Goal: Task Accomplishment & Management: Complete application form

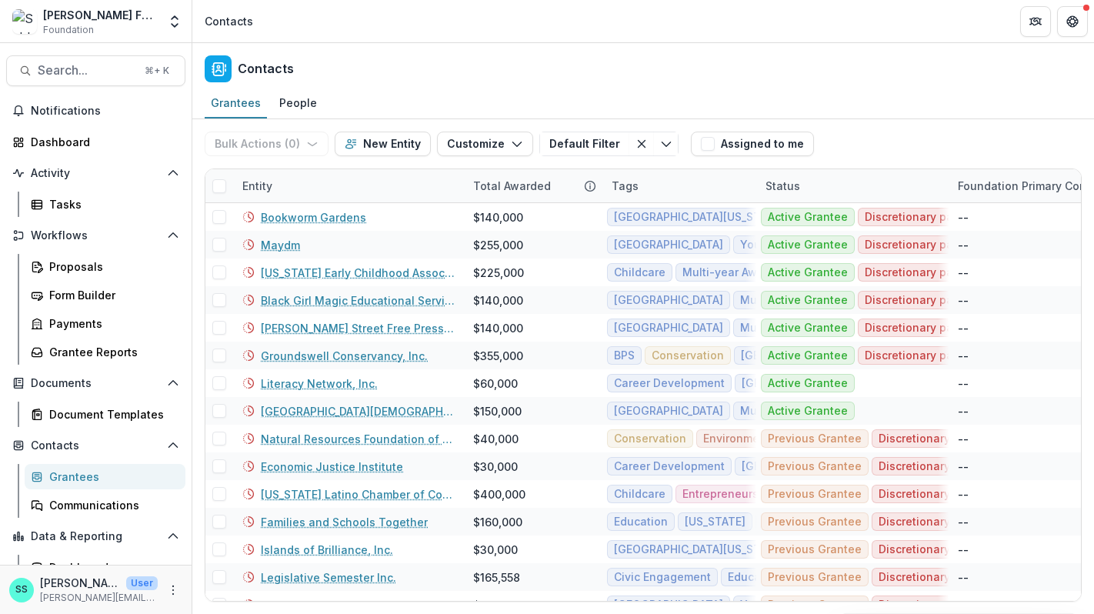
scroll to position [56, 0]
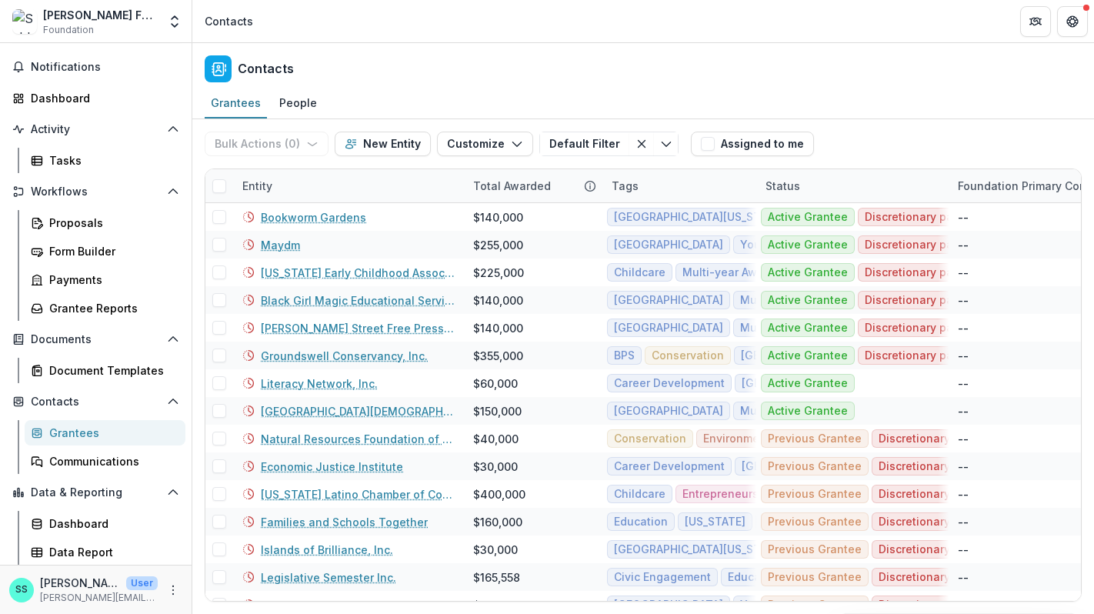
click at [80, 25] on span "Foundation" at bounding box center [68, 30] width 51 height 14
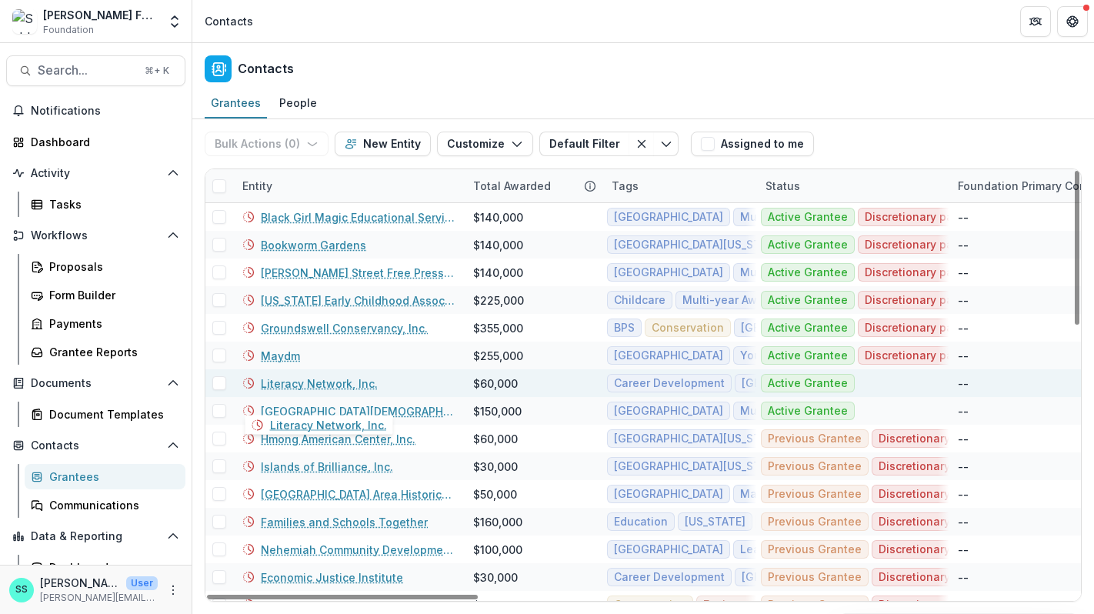
click at [350, 392] on link "Literacy Network, Inc." at bounding box center [319, 383] width 117 height 16
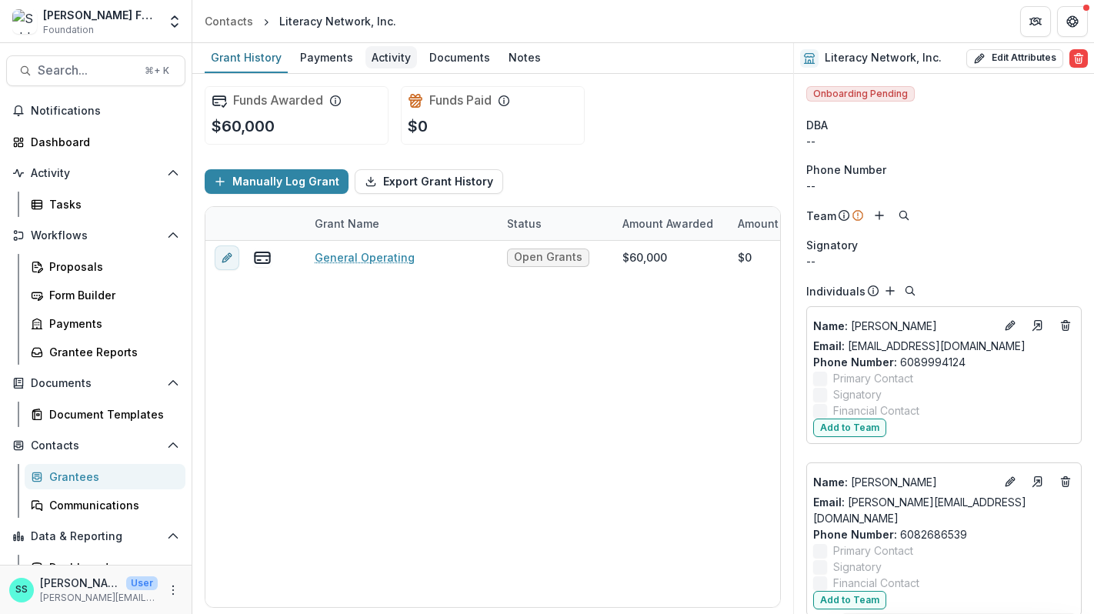
click at [400, 66] on div "Activity" at bounding box center [391, 57] width 52 height 22
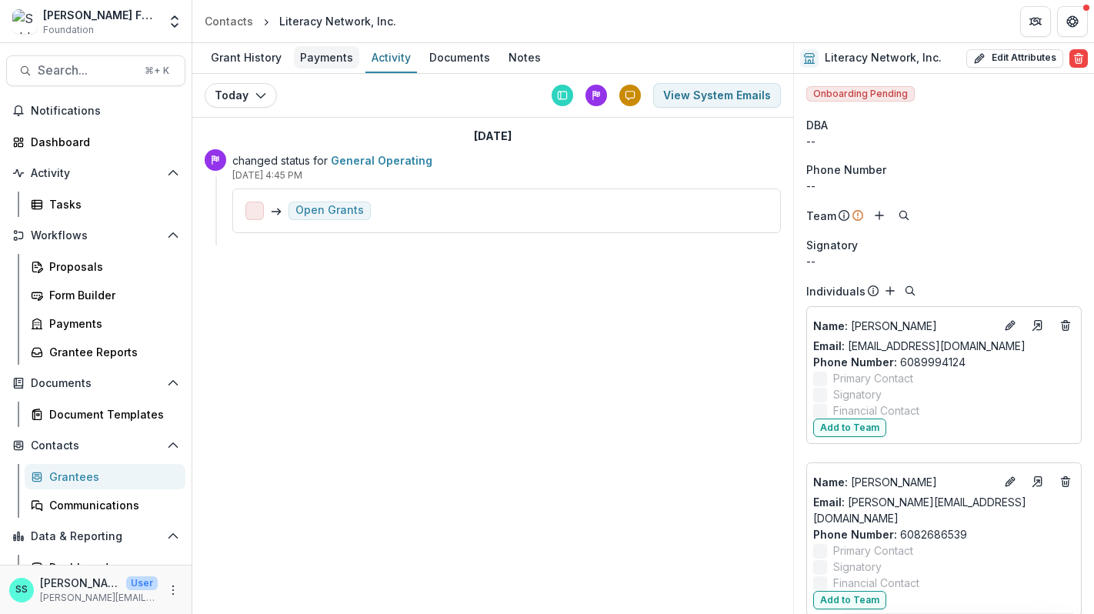
click at [351, 59] on div "Payments" at bounding box center [326, 57] width 65 height 22
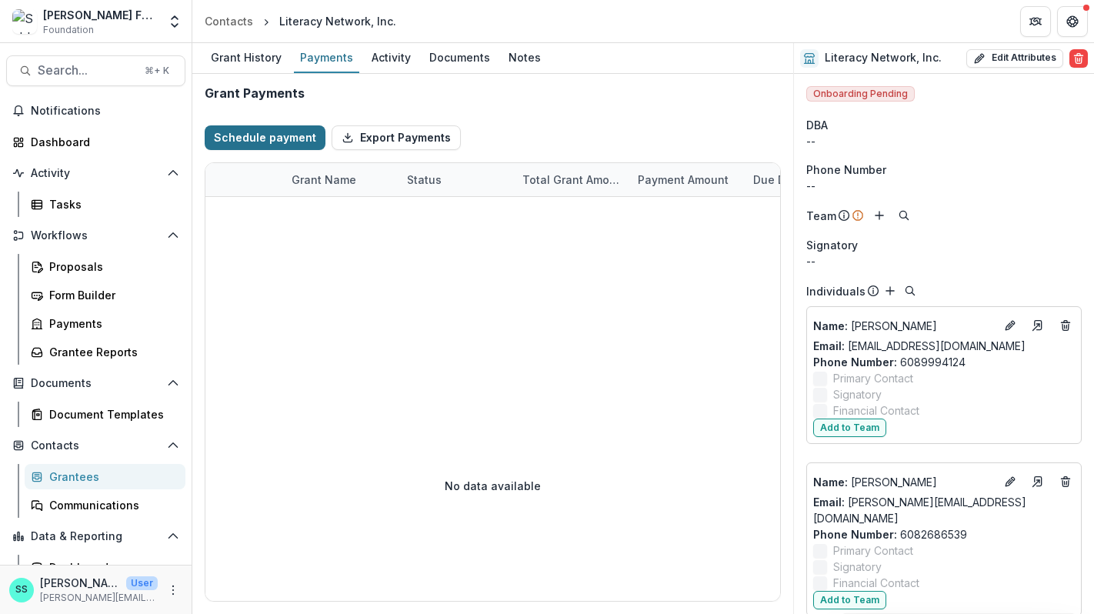
click at [275, 143] on button "Schedule payment" at bounding box center [265, 137] width 121 height 25
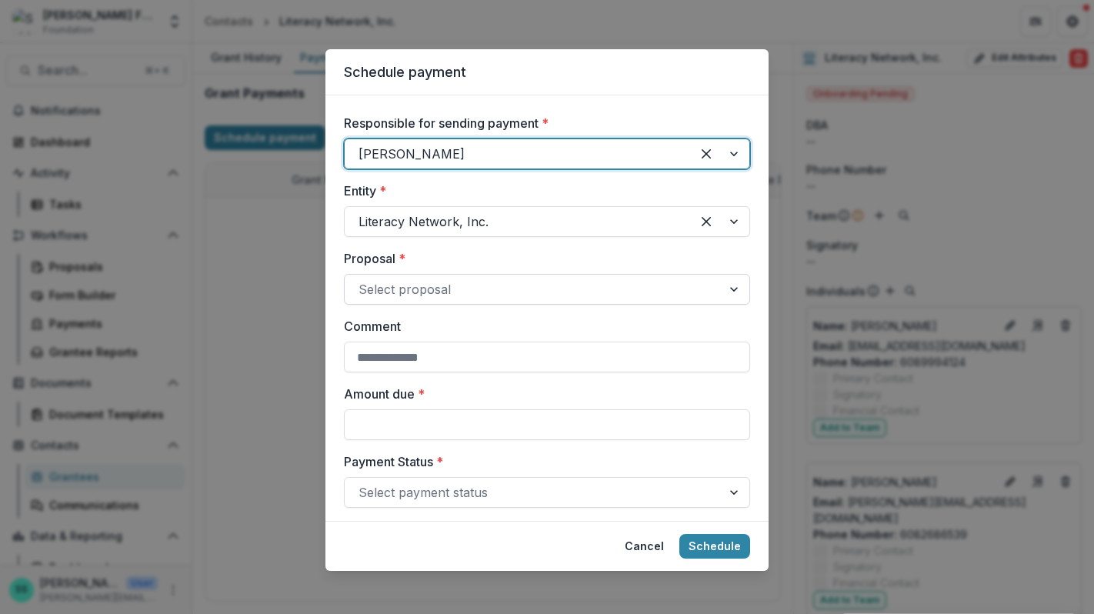
click at [361, 300] on div at bounding box center [533, 289] width 349 height 22
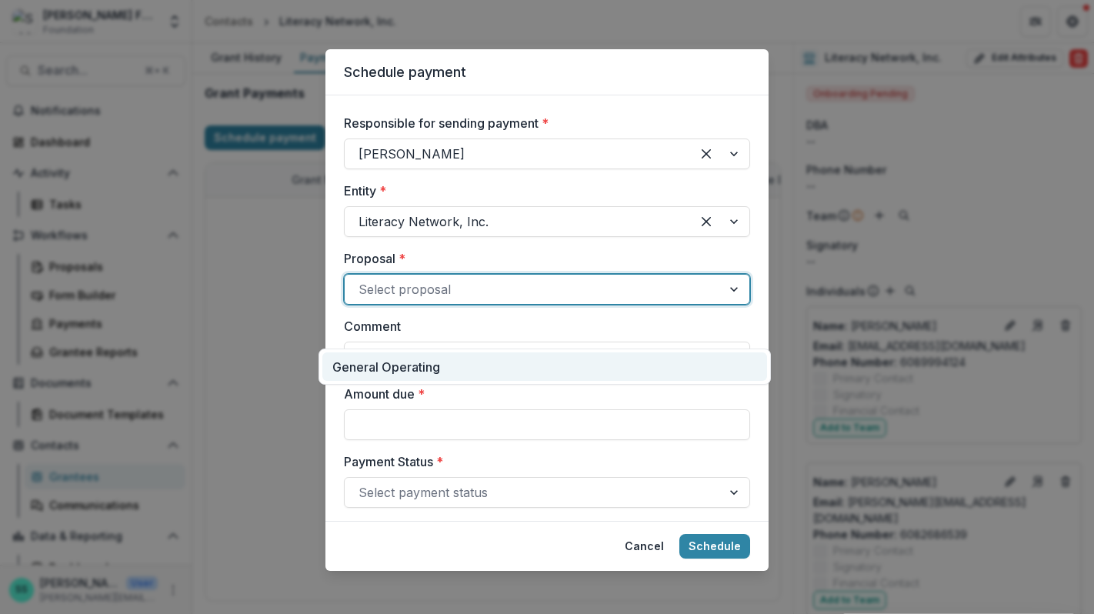
click at [365, 376] on div "General Operating" at bounding box center [544, 366] width 445 height 28
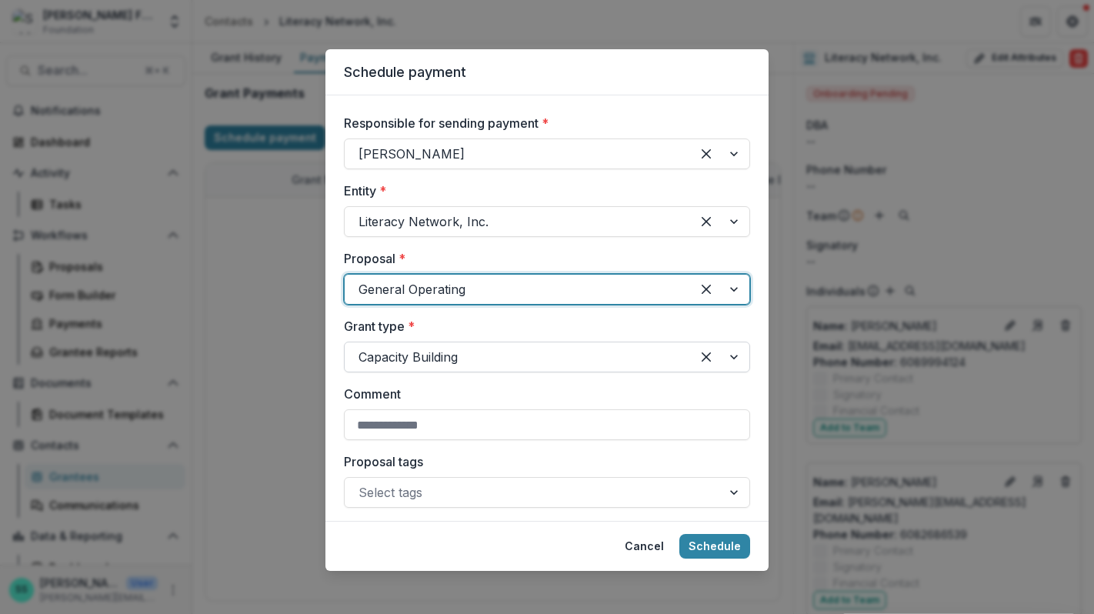
click at [367, 368] on div at bounding box center [518, 357] width 318 height 22
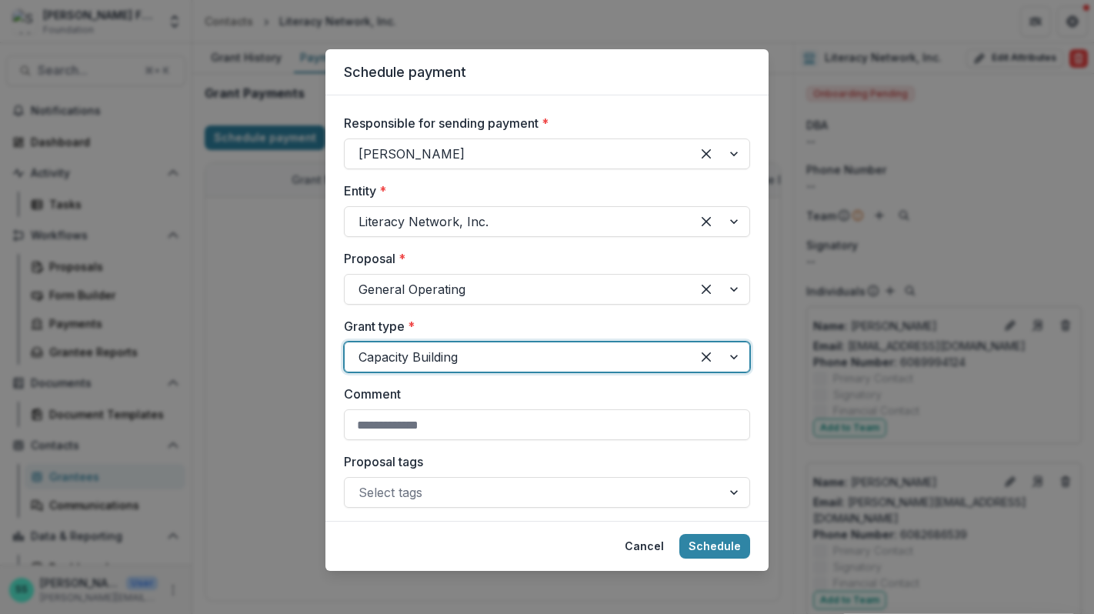
click at [367, 368] on div at bounding box center [518, 357] width 318 height 22
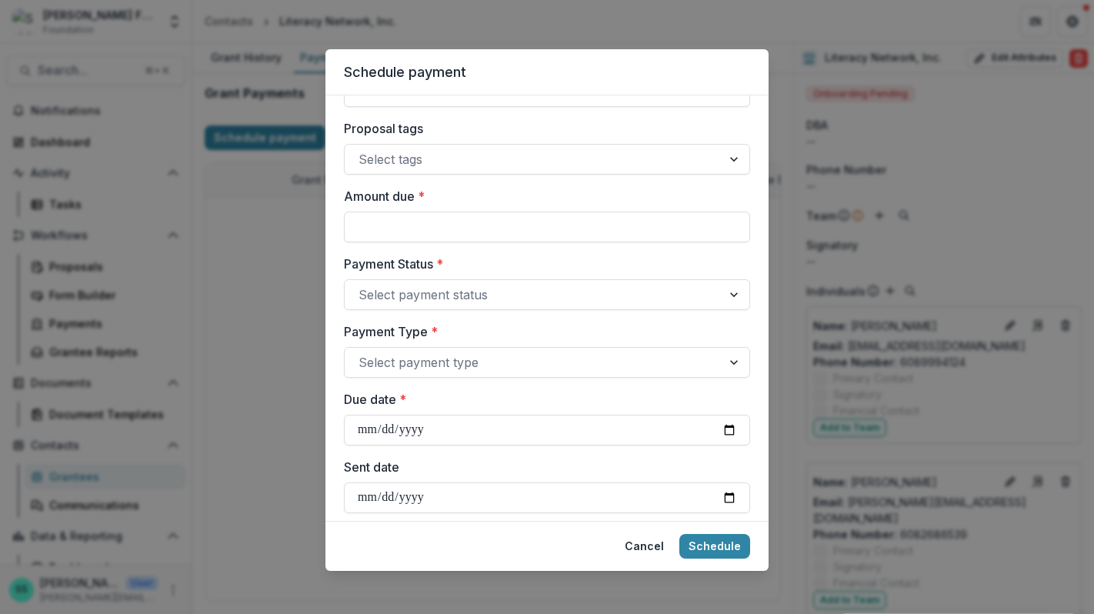
scroll to position [338, 0]
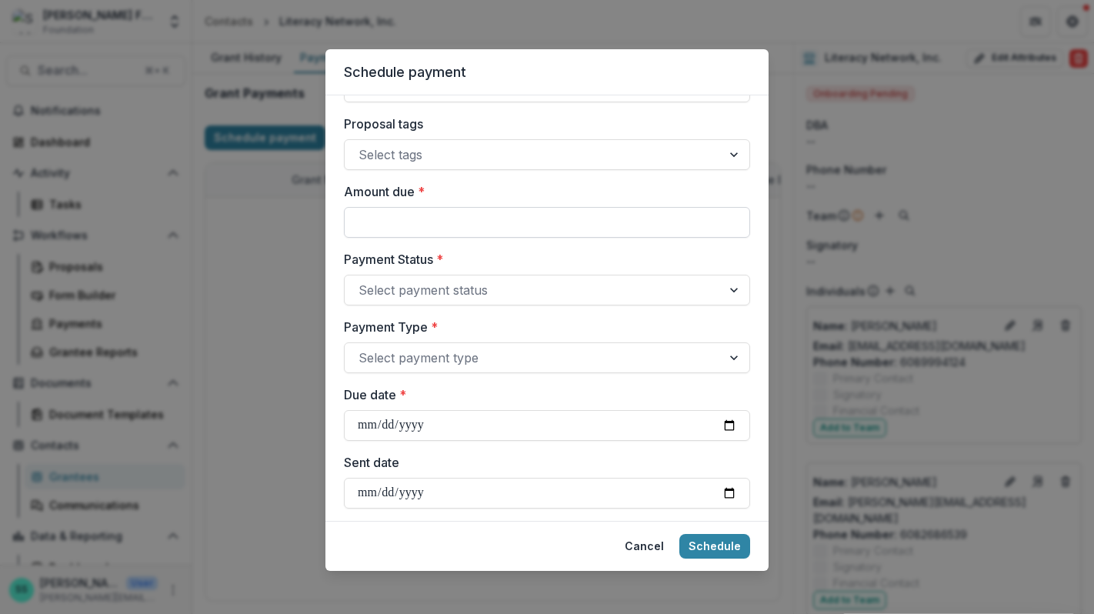
click at [451, 238] on input "Amount due *" at bounding box center [547, 222] width 406 height 31
type input "*******"
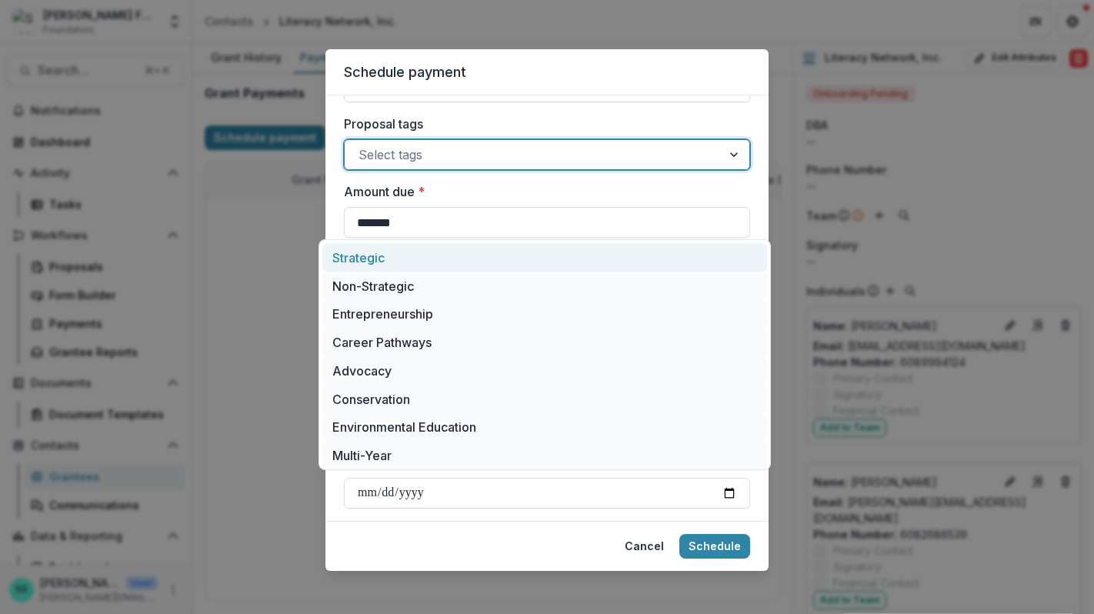
click at [449, 165] on div at bounding box center [533, 155] width 349 height 22
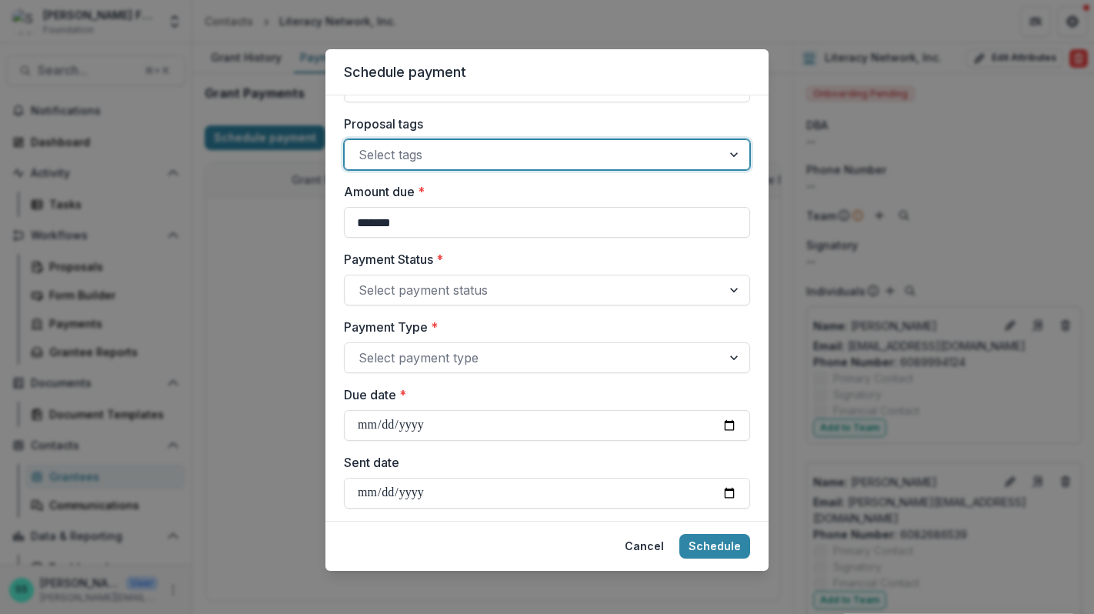
click at [449, 165] on div at bounding box center [533, 155] width 349 height 22
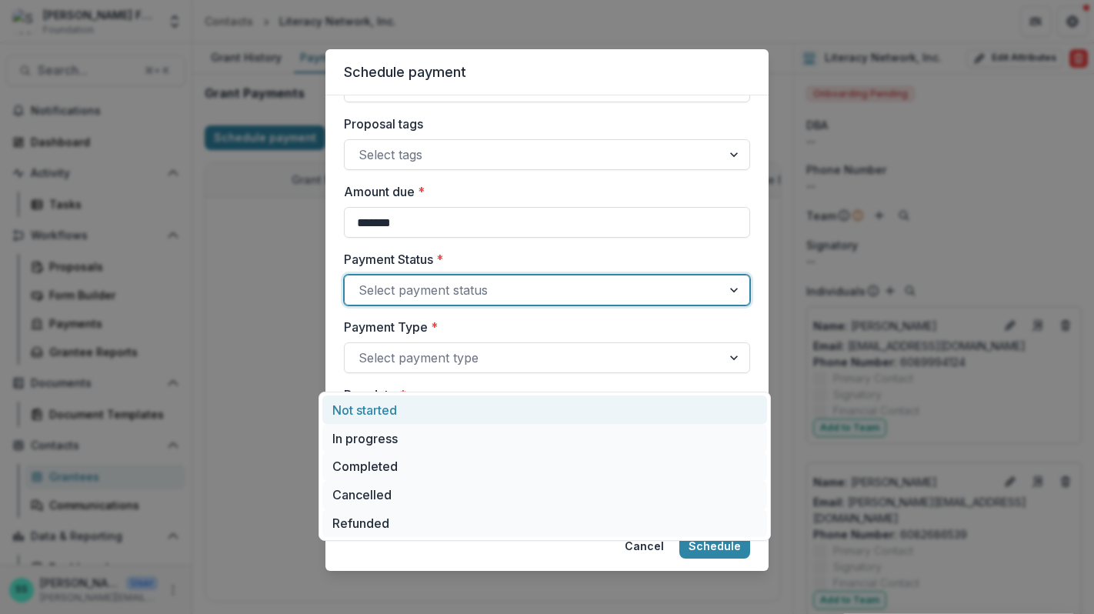
click at [477, 301] on div at bounding box center [533, 290] width 349 height 22
click at [445, 418] on div "Not started" at bounding box center [544, 409] width 445 height 28
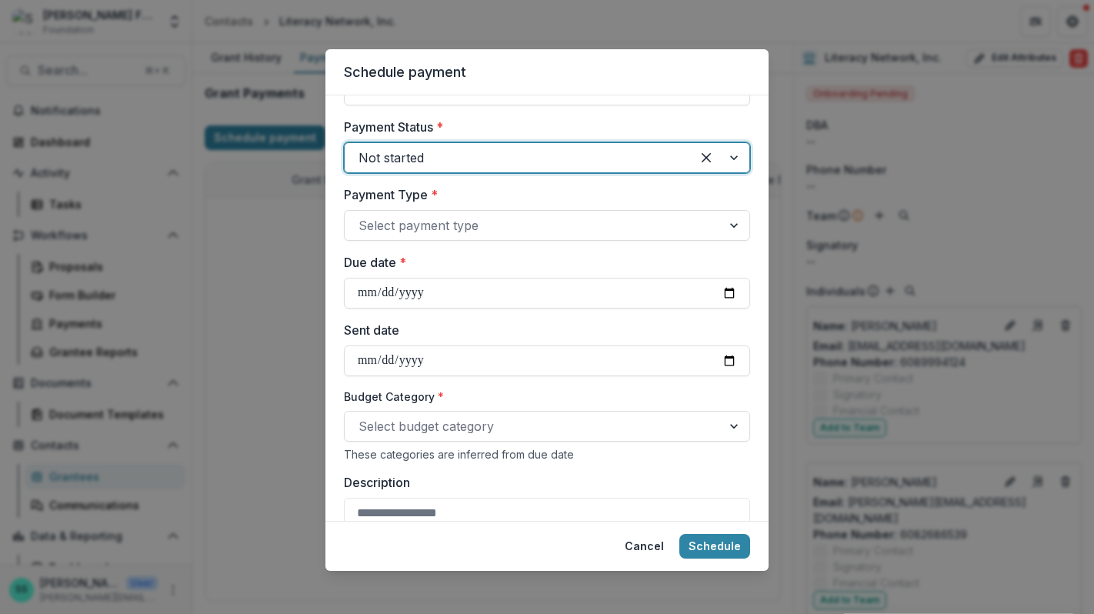
scroll to position [472, 0]
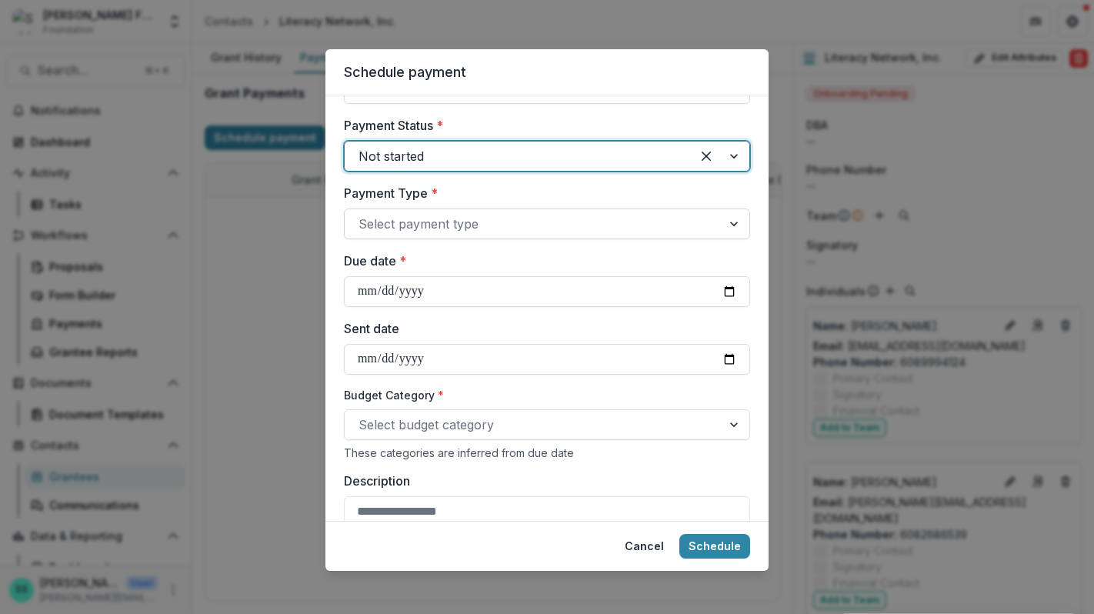
click at [469, 235] on div at bounding box center [533, 224] width 349 height 22
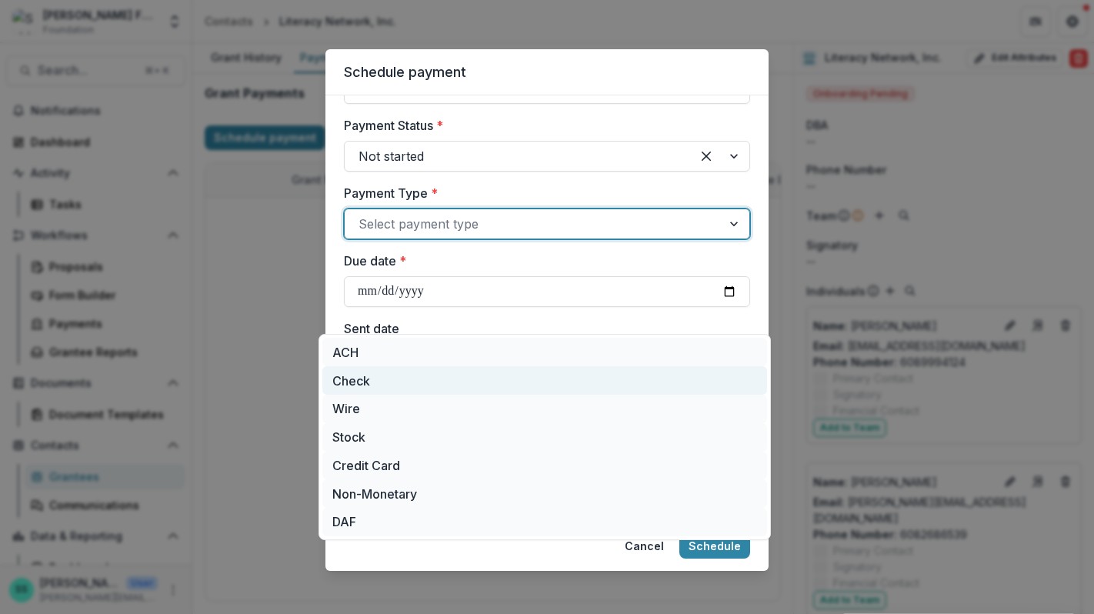
click at [434, 389] on div "Check" at bounding box center [544, 380] width 445 height 28
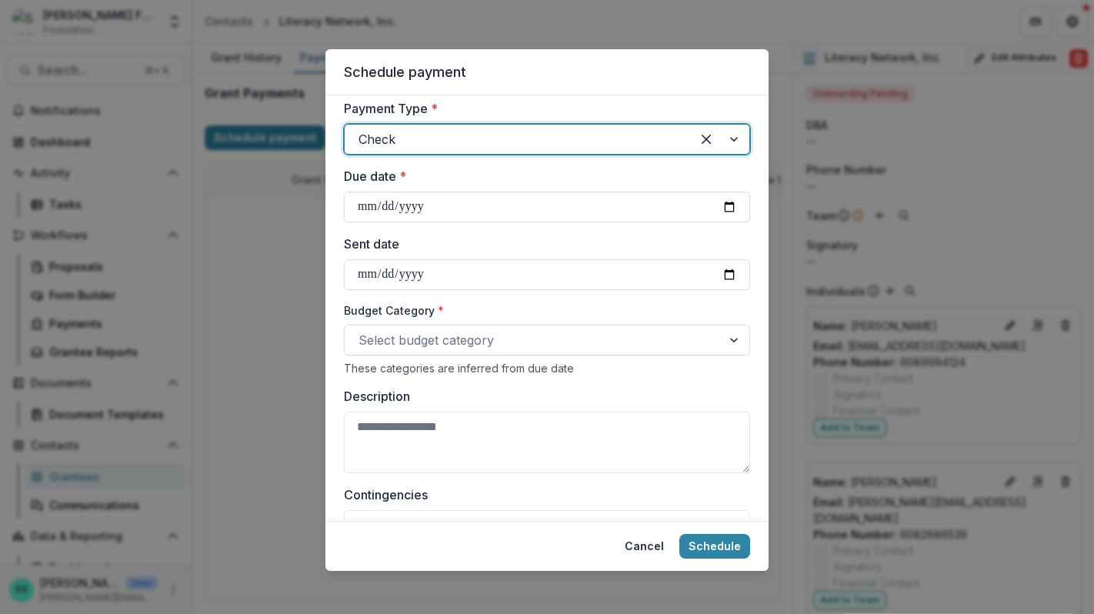
scroll to position [557, 0]
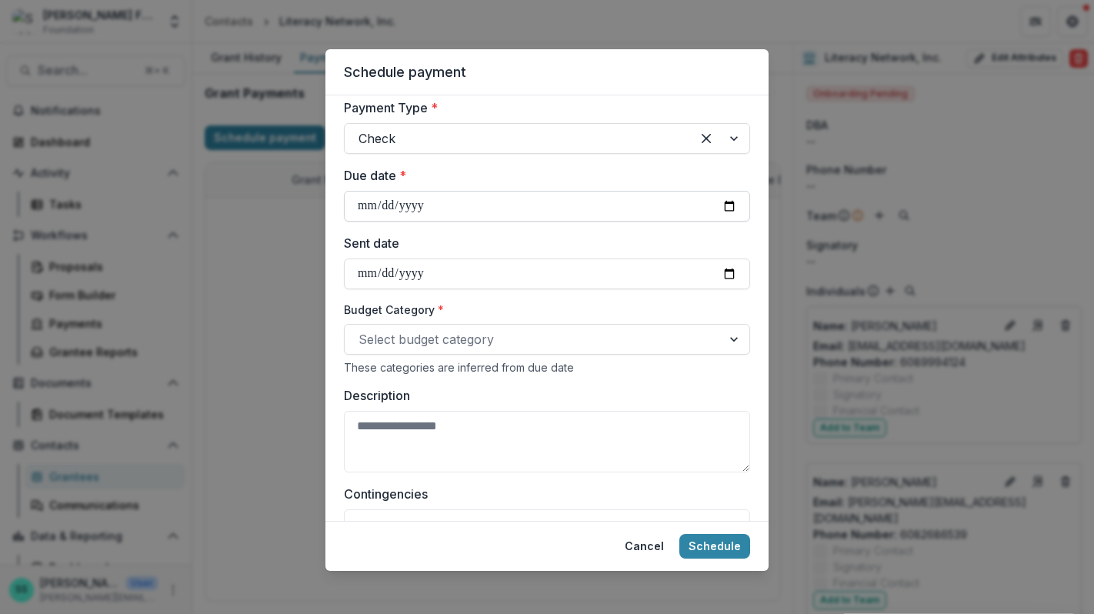
click at [436, 222] on input "Due date *" at bounding box center [547, 206] width 406 height 31
click at [749, 222] on input "Due date *" at bounding box center [547, 206] width 406 height 31
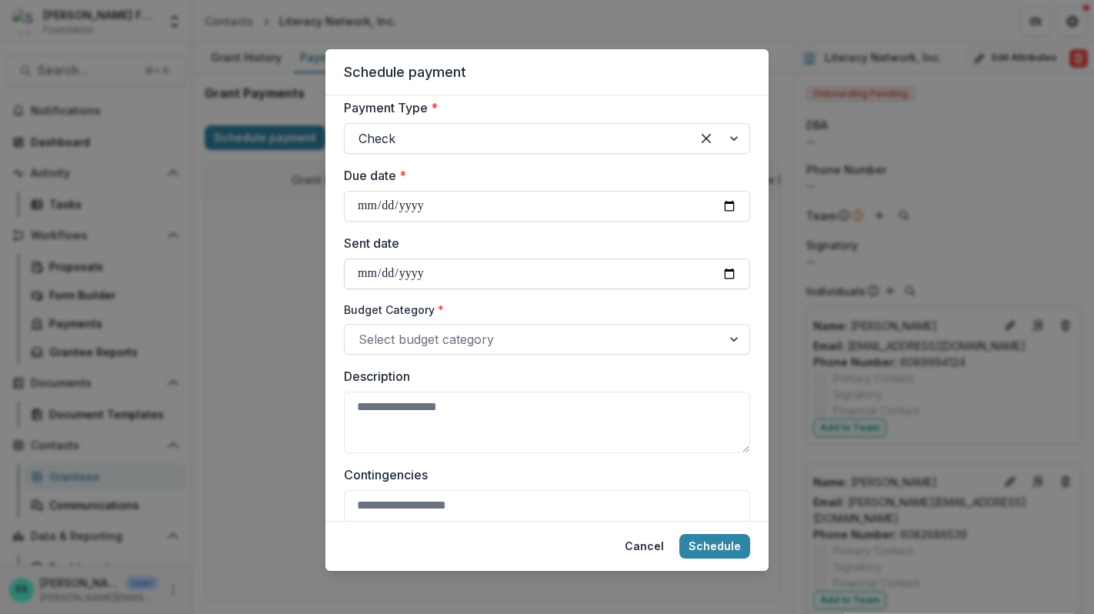
type input "**********"
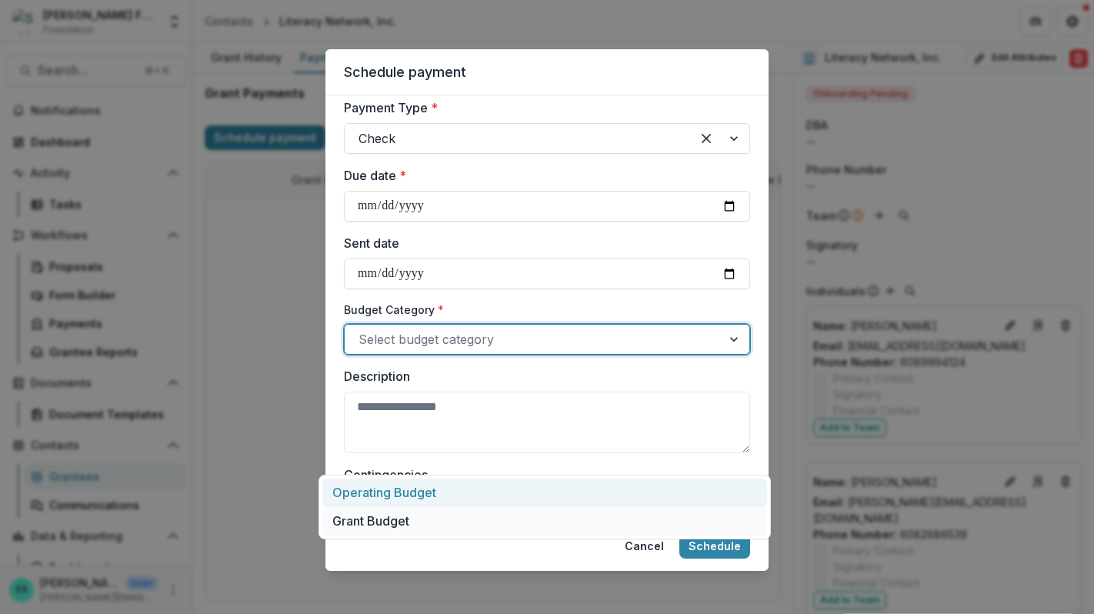
click at [392, 350] on div at bounding box center [533, 340] width 349 height 22
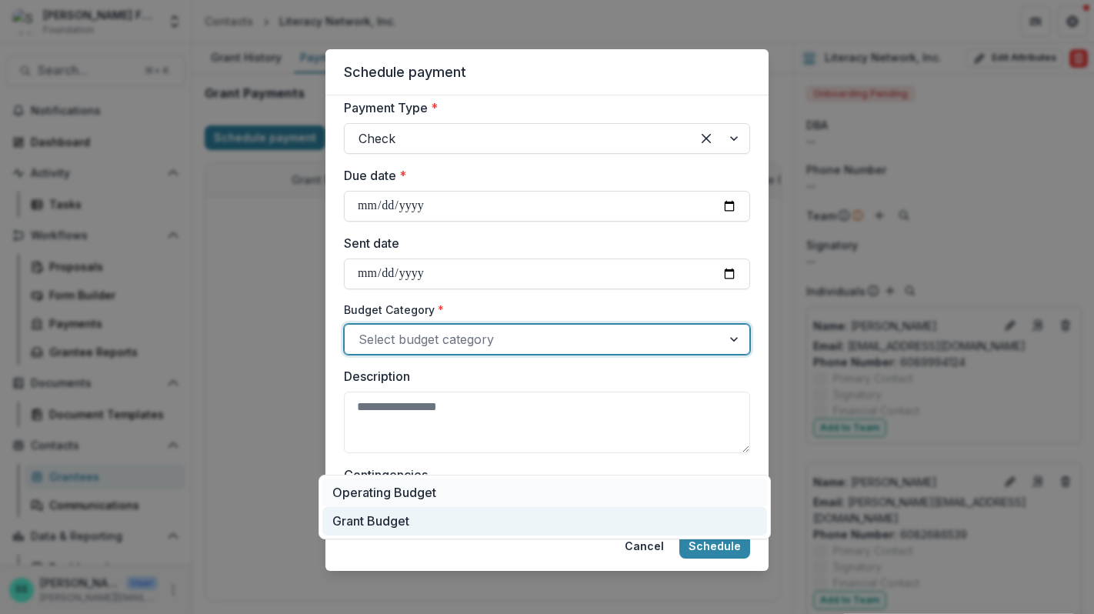
click at [391, 525] on div "Grant Budget" at bounding box center [544, 521] width 445 height 28
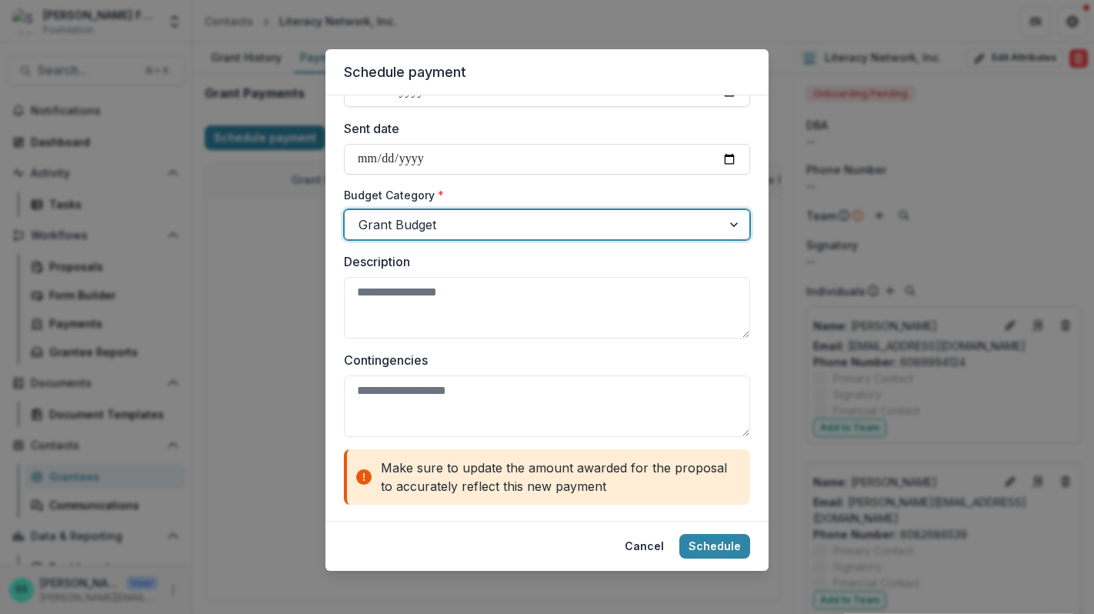
scroll to position [835, 0]
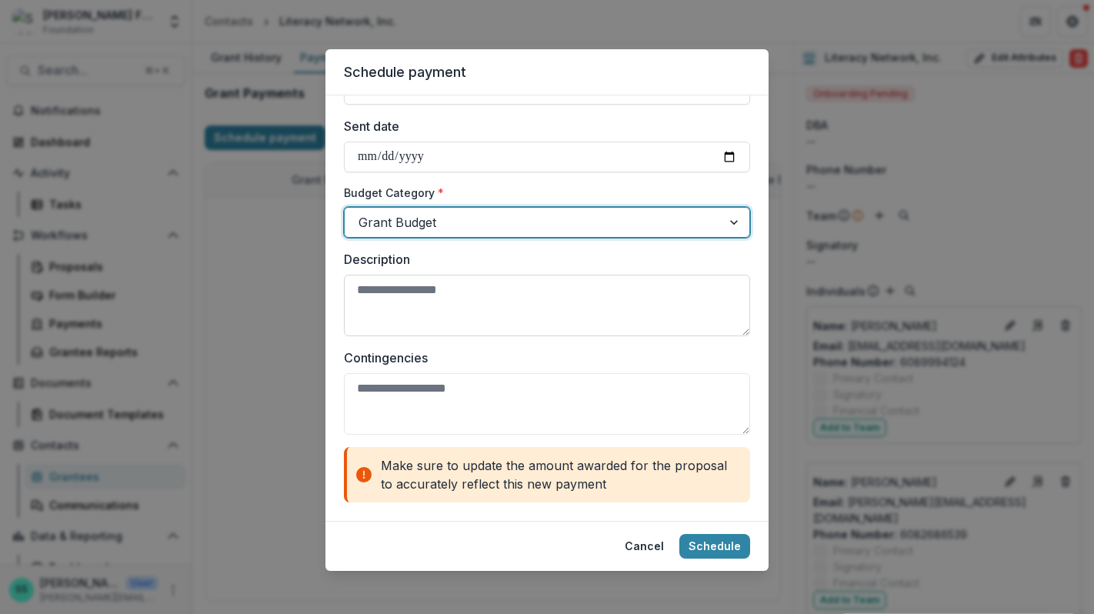
click at [395, 275] on textarea "Description" at bounding box center [547, 306] width 406 height 62
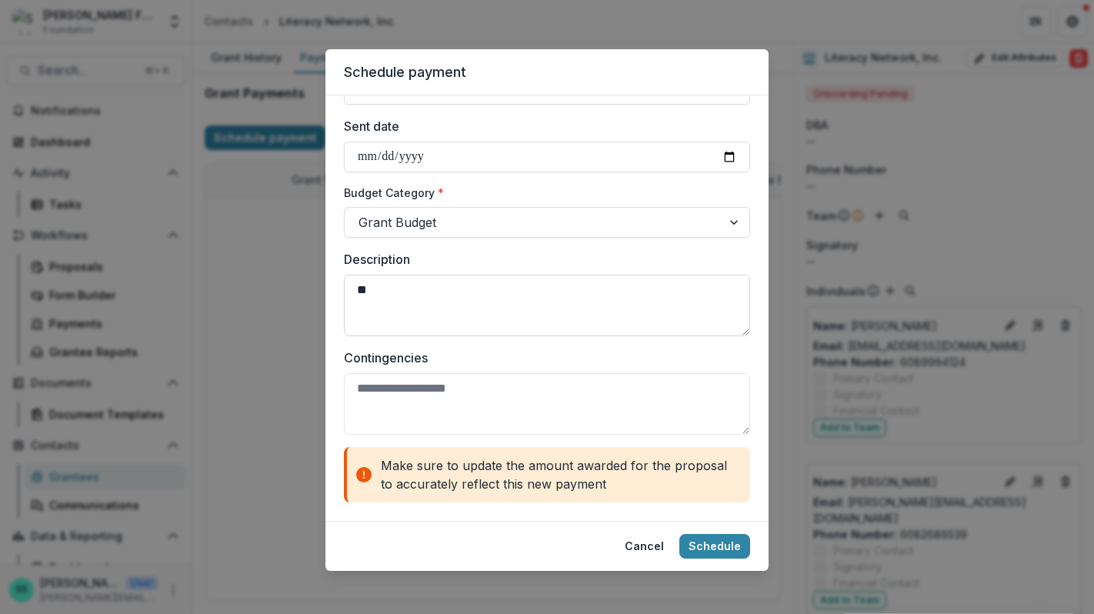
type textarea "*"
type textarea "**********"
click at [344, 373] on textarea "Contingencies" at bounding box center [547, 404] width 406 height 62
type textarea "**********"
click at [749, 535] on button "Schedule" at bounding box center [714, 546] width 71 height 25
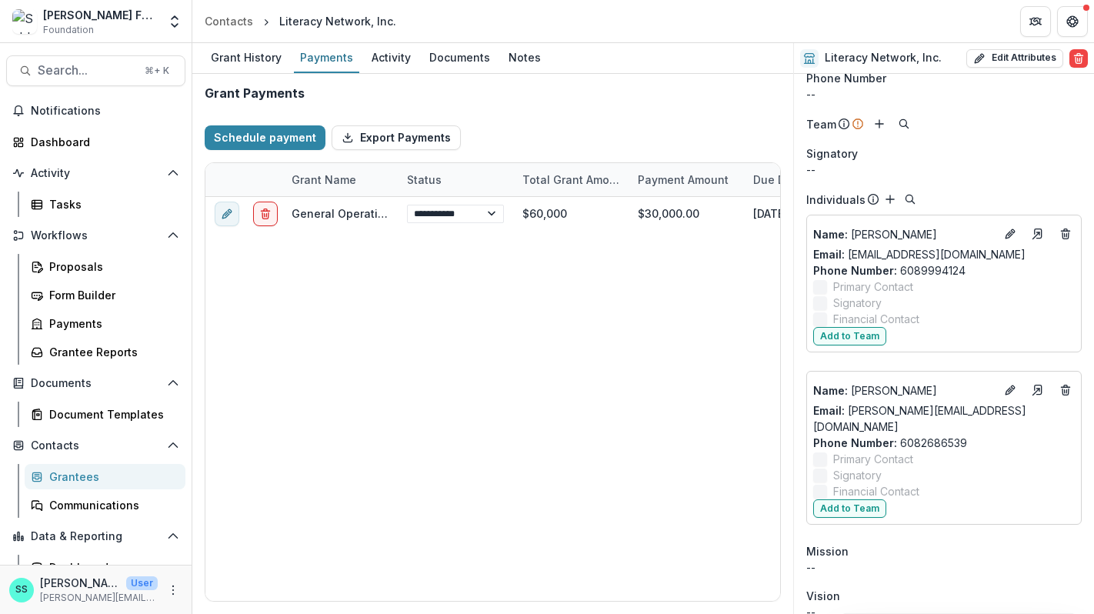
scroll to position [0, 0]
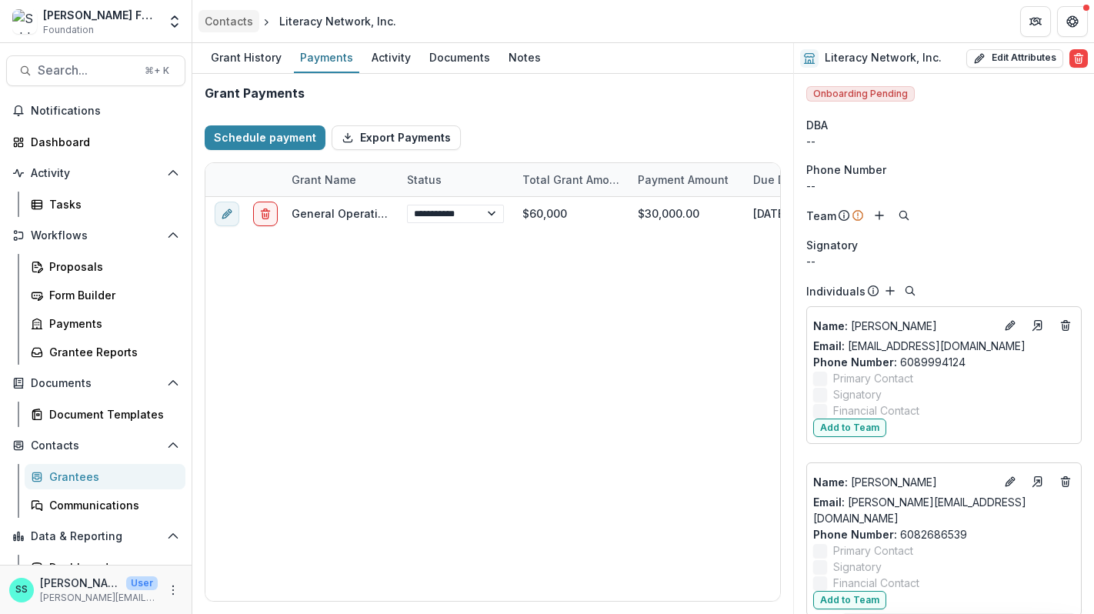
click at [246, 16] on div "Contacts" at bounding box center [229, 21] width 48 height 16
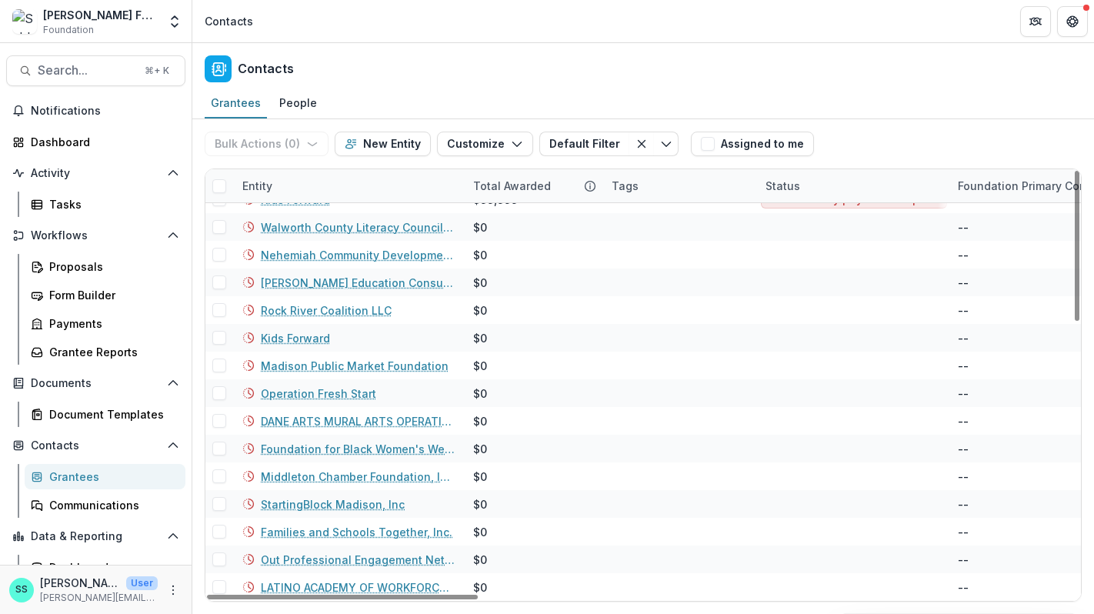
scroll to position [138, 0]
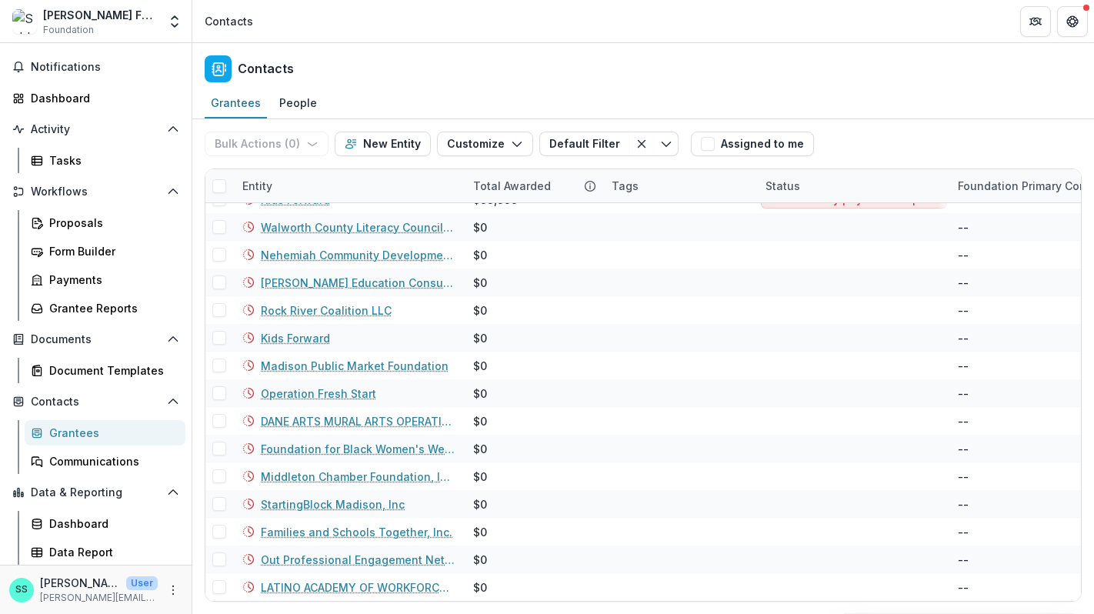
click at [92, 425] on div "Grantees" at bounding box center [111, 433] width 124 height 16
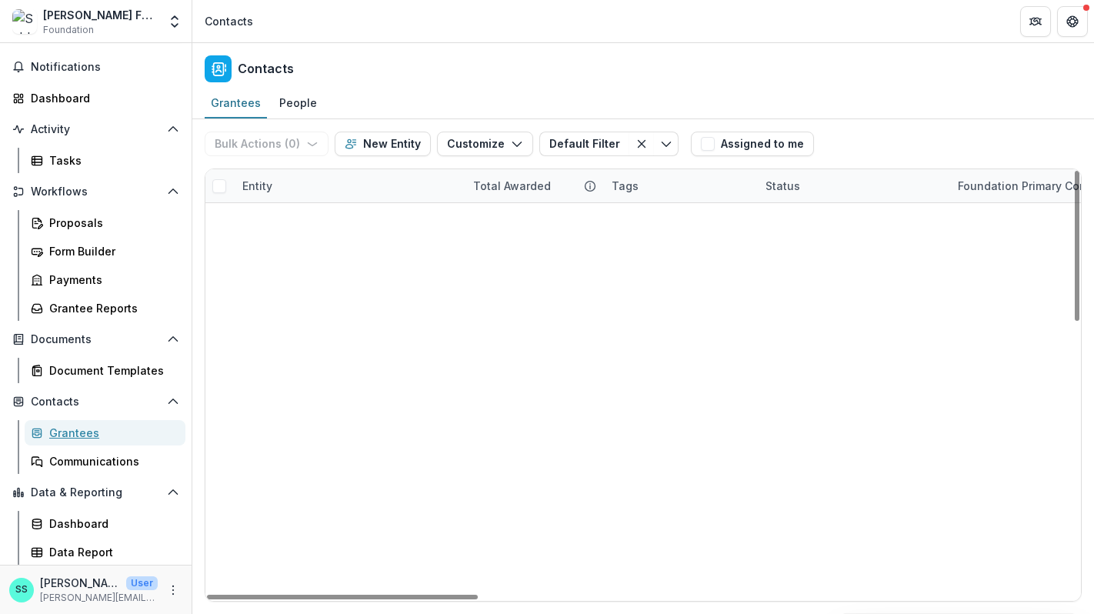
scroll to position [0, 0]
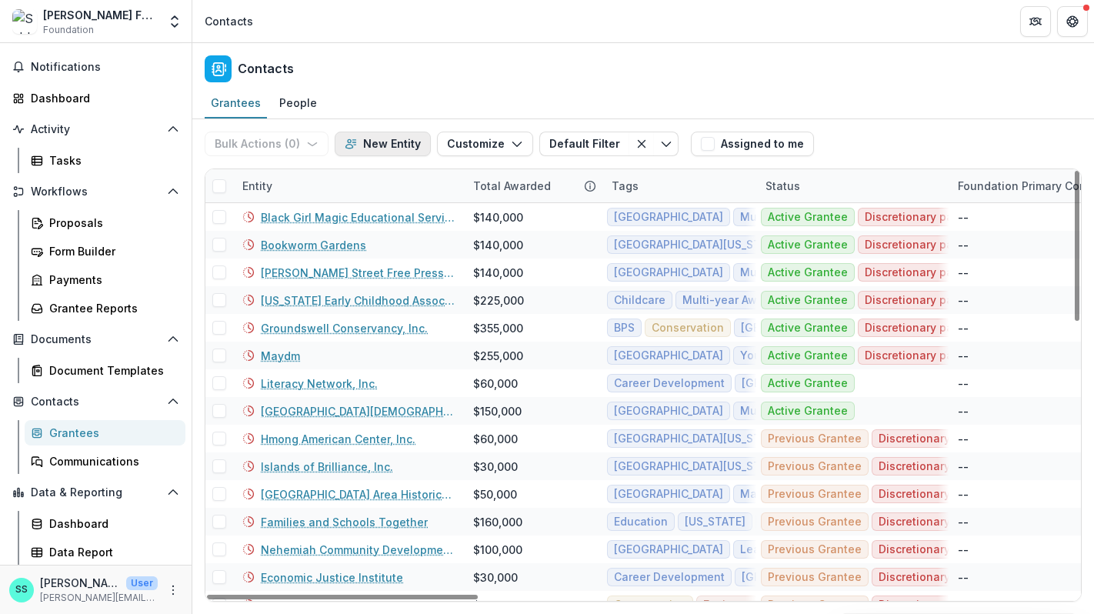
click at [413, 152] on button "New Entity" at bounding box center [383, 144] width 96 height 25
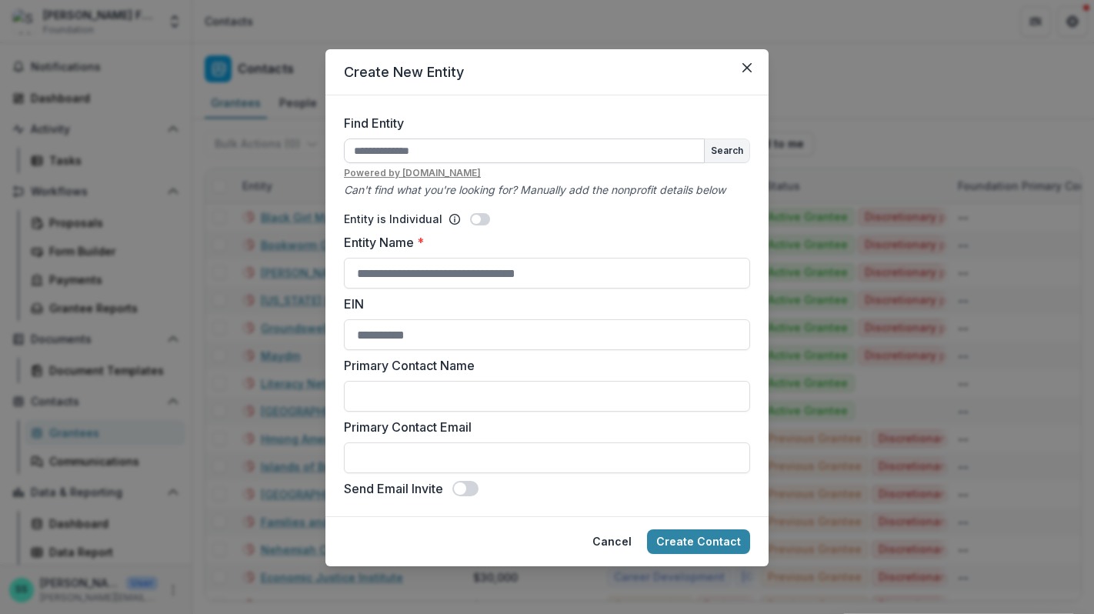
click at [419, 163] on input "Find Entity" at bounding box center [524, 150] width 361 height 25
type input "*"
type input "**********"
click at [749, 162] on button "Search" at bounding box center [727, 150] width 45 height 23
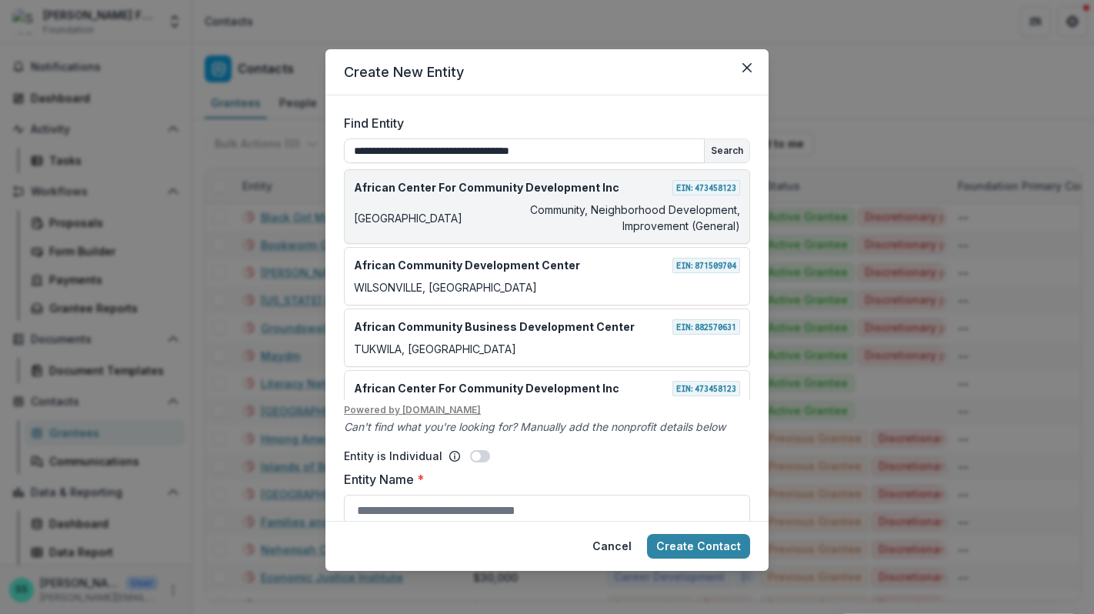
click at [609, 225] on div "African Center For Community Development Inc EIN: 473458123 Madison Community, …" at bounding box center [547, 206] width 406 height 75
type input "**********"
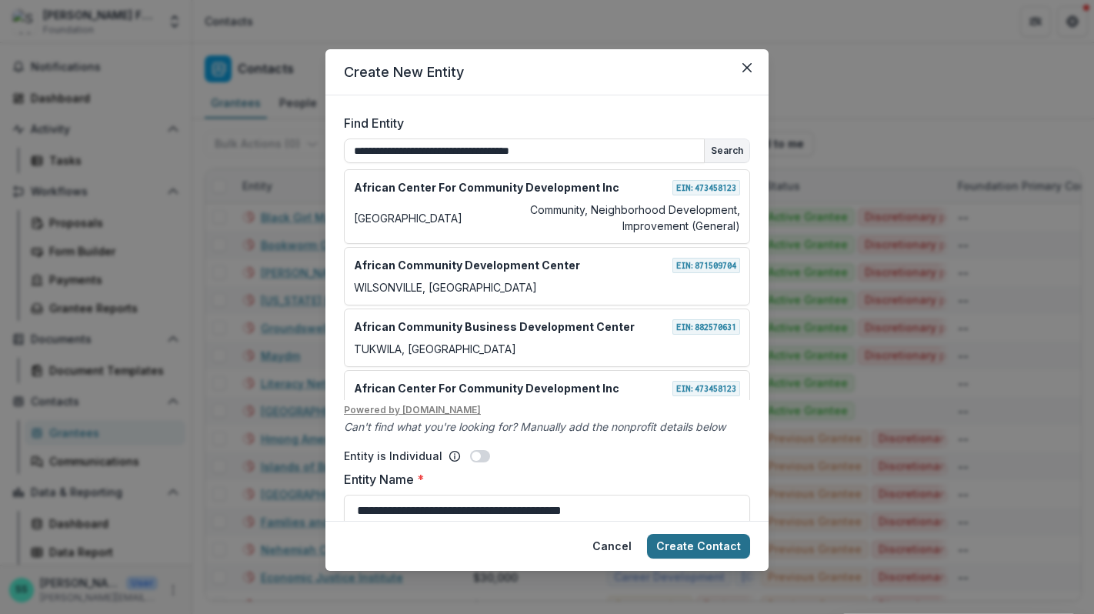
click at [716, 536] on button "Create Contact" at bounding box center [698, 546] width 103 height 25
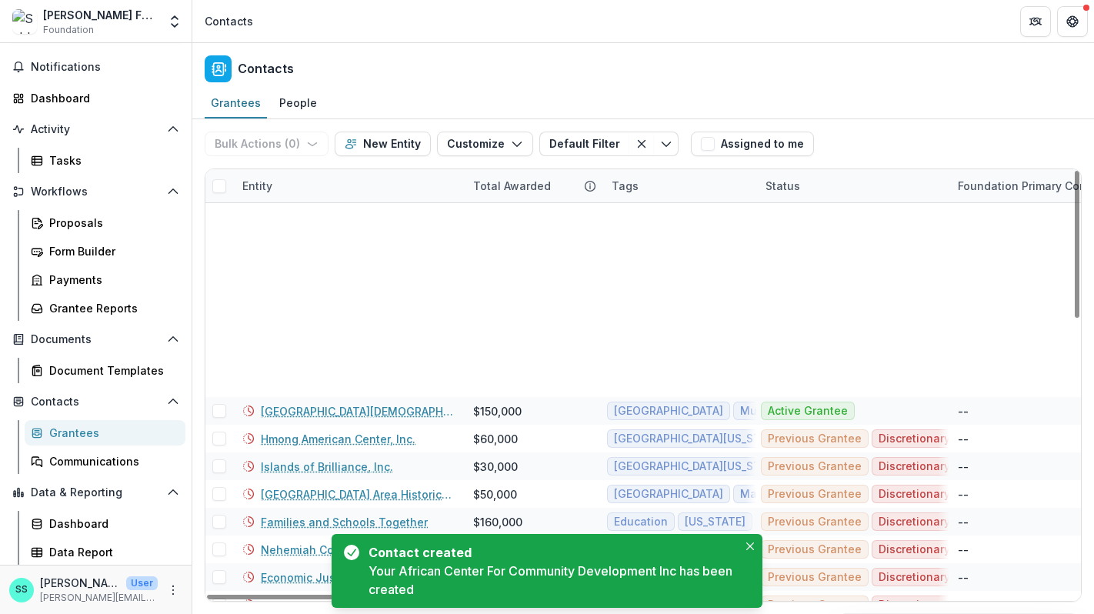
scroll to position [779, 0]
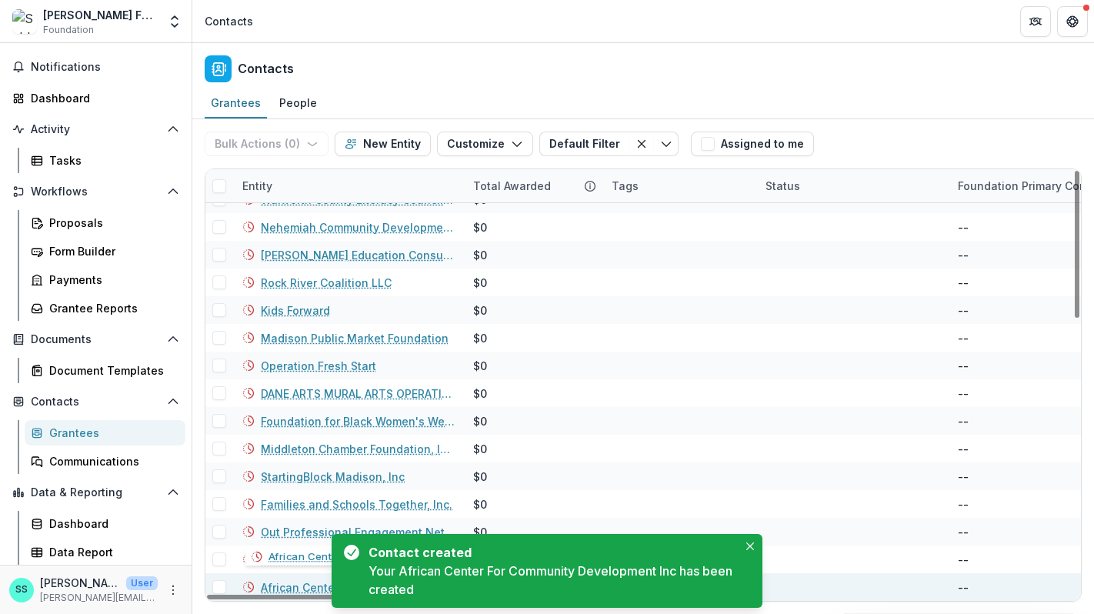
click at [302, 584] on link "African Center For Community Development Inc" at bounding box center [358, 587] width 194 height 16
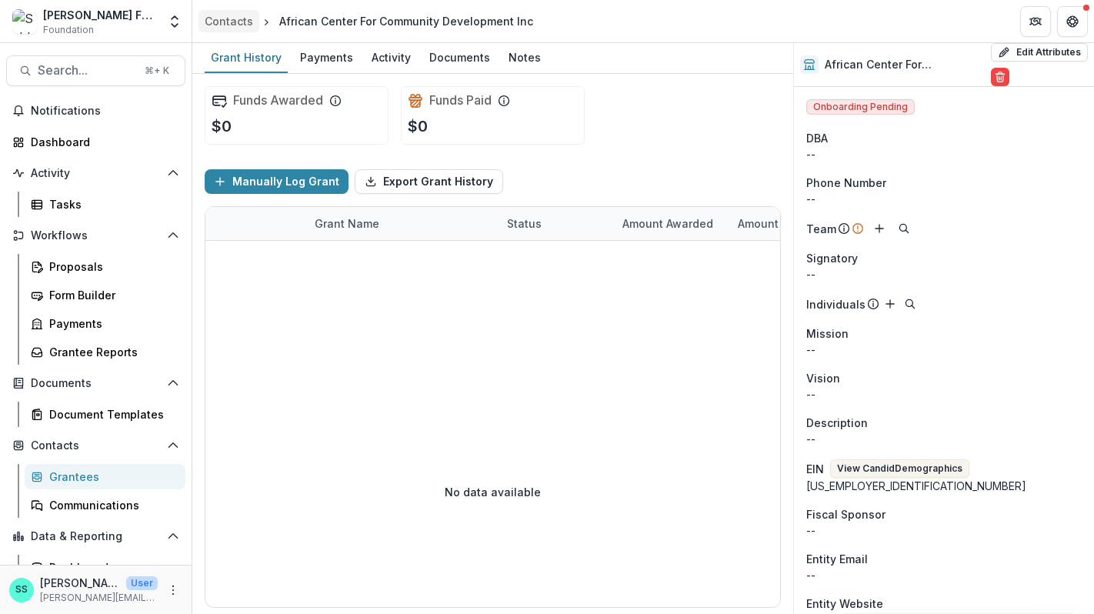
click at [228, 21] on div "Contacts" at bounding box center [229, 21] width 48 height 16
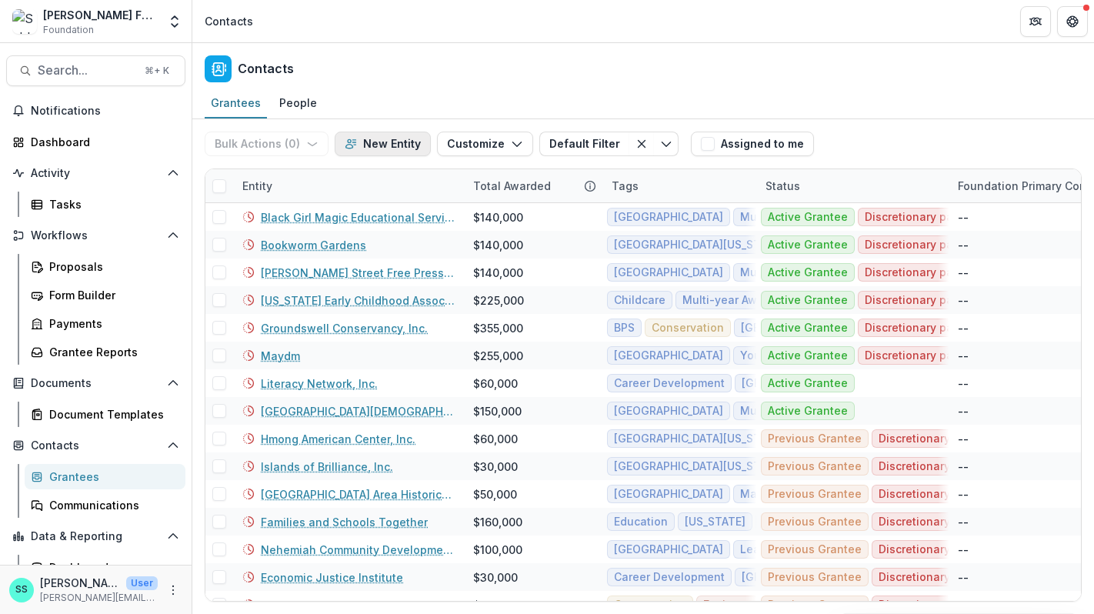
click at [402, 142] on button "New Entity" at bounding box center [383, 144] width 96 height 25
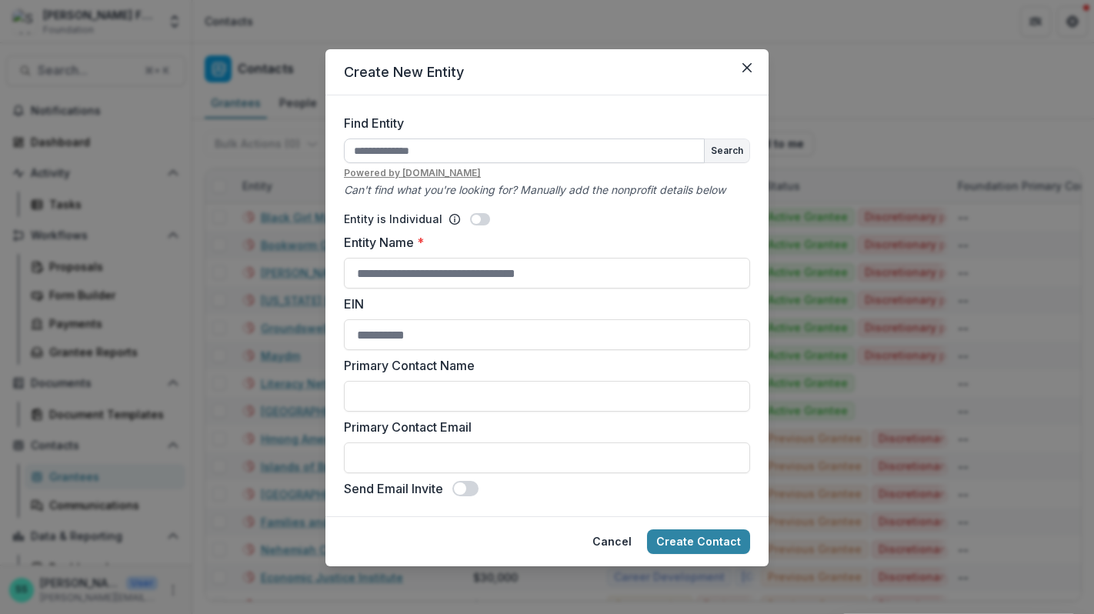
click at [379, 163] on input "Find Entity" at bounding box center [524, 150] width 361 height 25
type input "***"
click at [749, 162] on button "Search" at bounding box center [727, 150] width 45 height 23
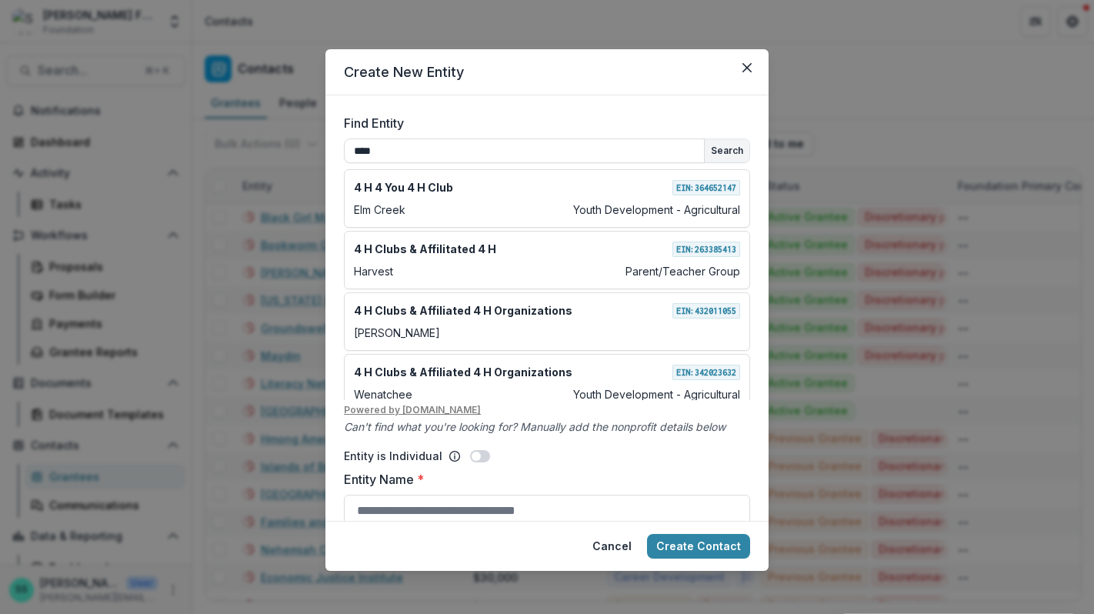
drag, startPoint x: 359, startPoint y: 172, endPoint x: 312, endPoint y: 171, distance: 47.7
click at [325, 171] on form "Find Entity *** Search 4 H 4 You 4 H Club EIN: 364652147 Elm Creek Youth Develo…" at bounding box center [546, 307] width 443 height 425
type input "**********"
click at [647, 534] on button "Create Contact" at bounding box center [698, 546] width 103 height 25
drag, startPoint x: 605, startPoint y: 166, endPoint x: 253, endPoint y: 172, distance: 351.6
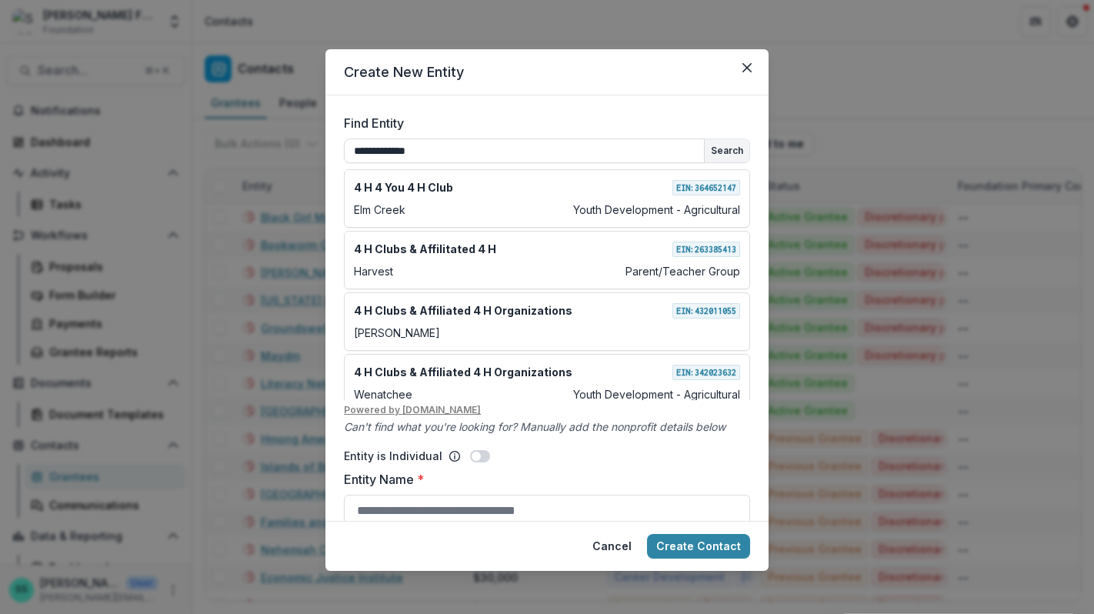
click at [253, 172] on div "**********" at bounding box center [547, 307] width 1094 height 614
click at [752, 72] on icon "Close" at bounding box center [746, 67] width 9 height 9
